Goal: Navigation & Orientation: Understand site structure

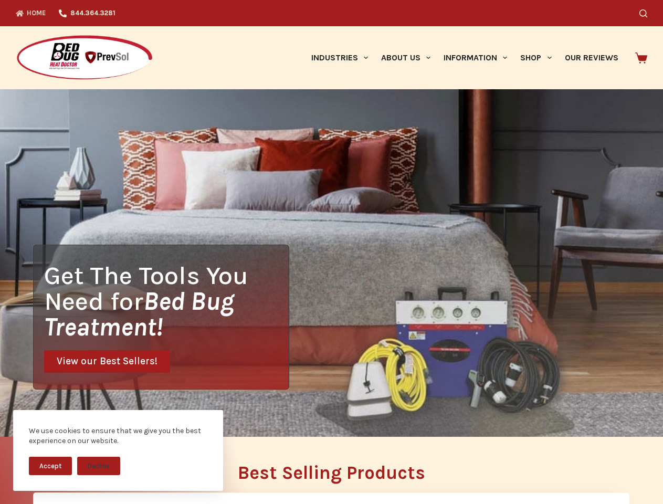
click at [331, 252] on div "Get The Tools You Need for Bed Bug Treatment! View our Best Sellers!" at bounding box center [331, 263] width 663 height 348
click at [50, 466] on button "Accept" at bounding box center [50, 466] width 43 height 18
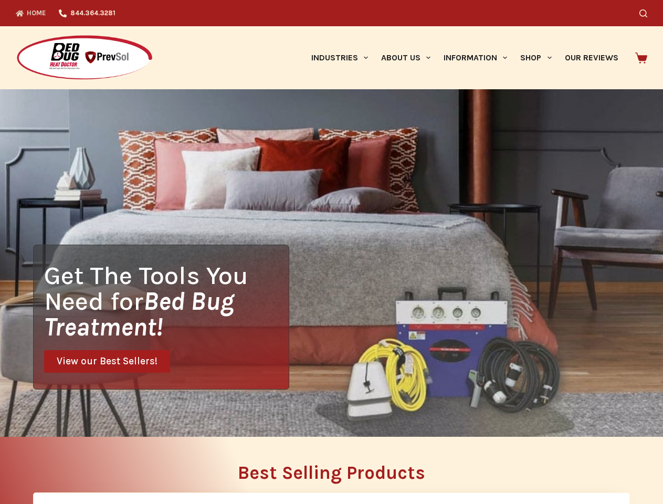
click at [99, 466] on button "Decline" at bounding box center [98, 474] width 43 height 18
click at [648, 13] on icon "Search" at bounding box center [644, 13] width 8 height 8
click at [344, 58] on link "Industries" at bounding box center [340, 57] width 70 height 63
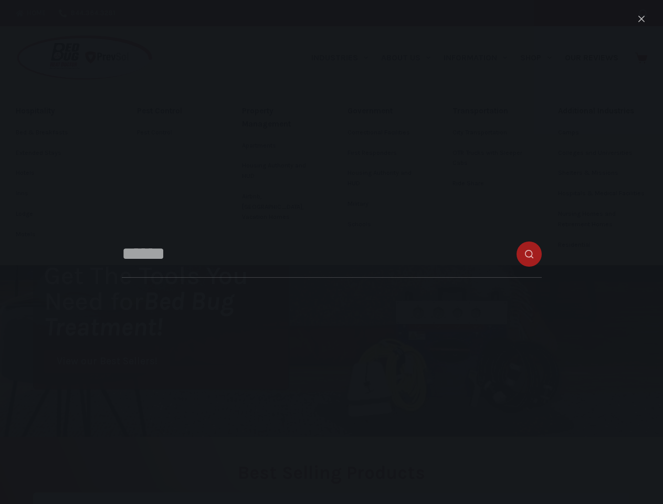
click at [410, 58] on link "About Us" at bounding box center [406, 57] width 63 height 63
click at [480, 58] on link "Information" at bounding box center [476, 57] width 77 height 63
